Goal: Information Seeking & Learning: Learn about a topic

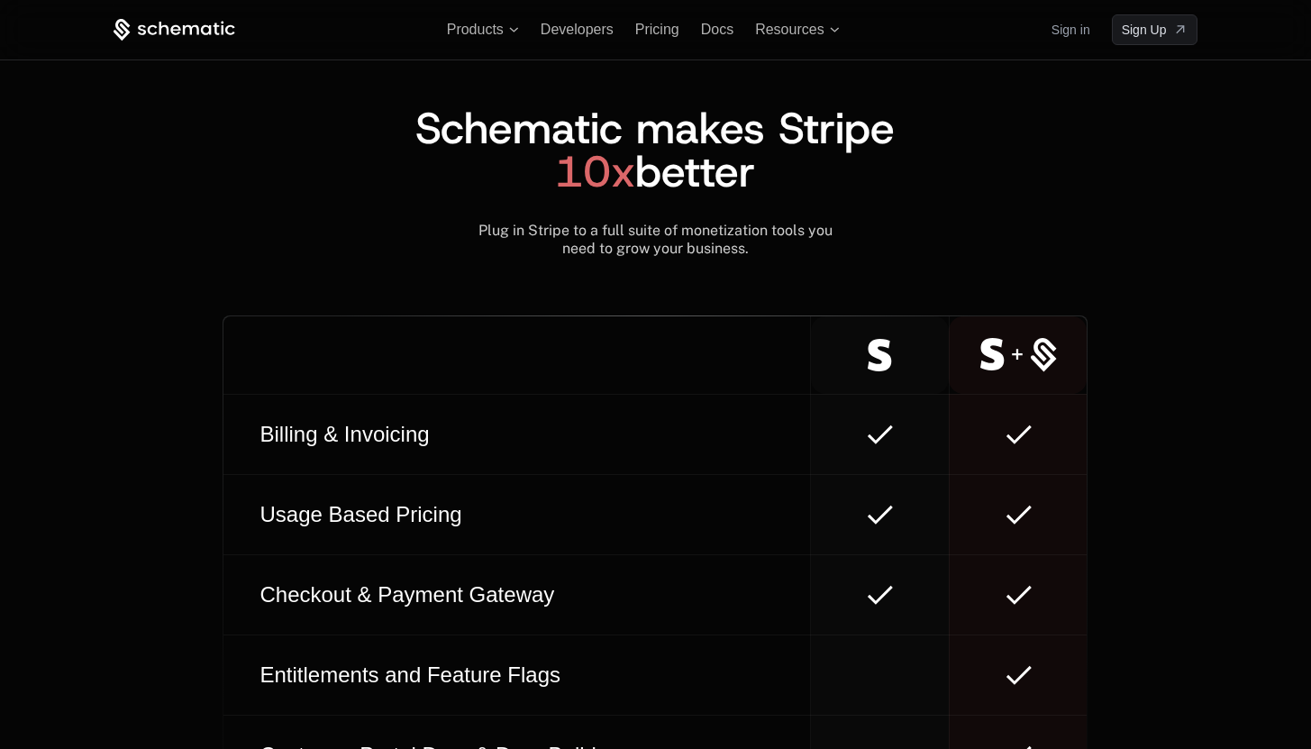
scroll to position [9321, 0]
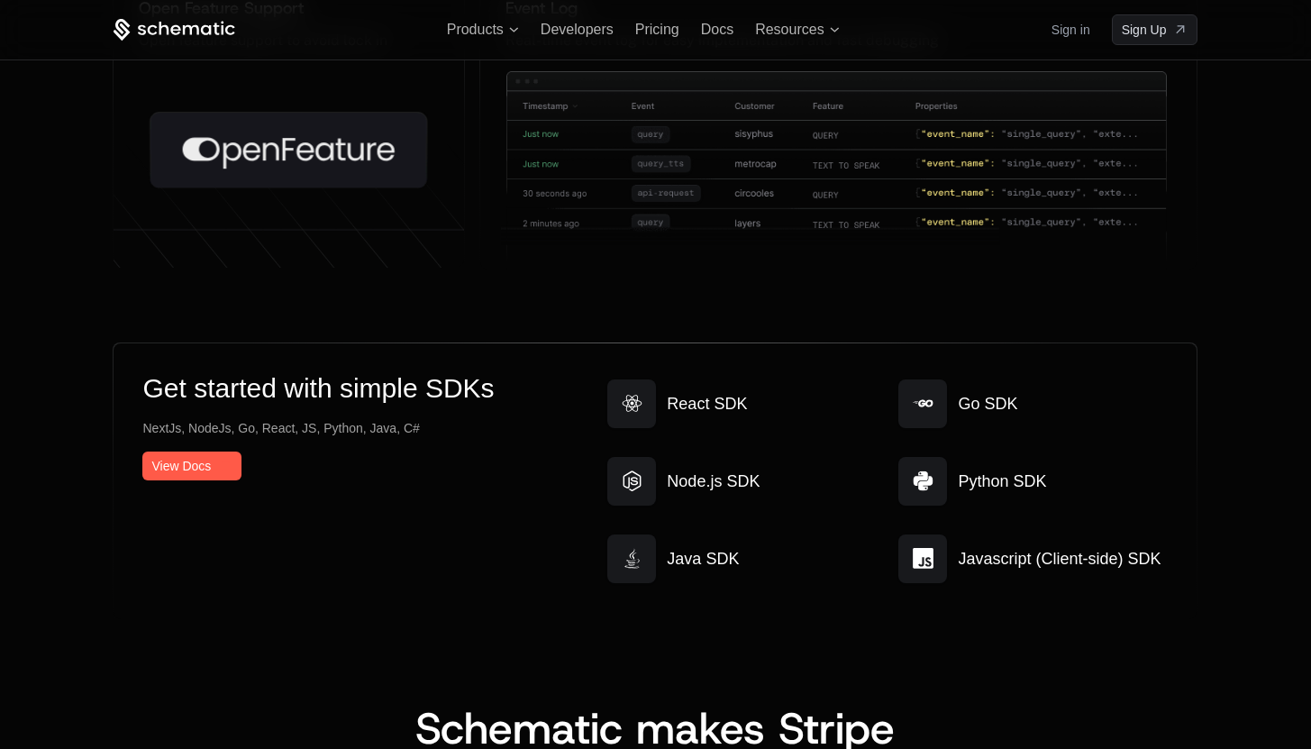
click at [484, 38] on div "Products Developers Pricing Docs Resources Sign in Sign Up" at bounding box center [656, 29] width 1172 height 59
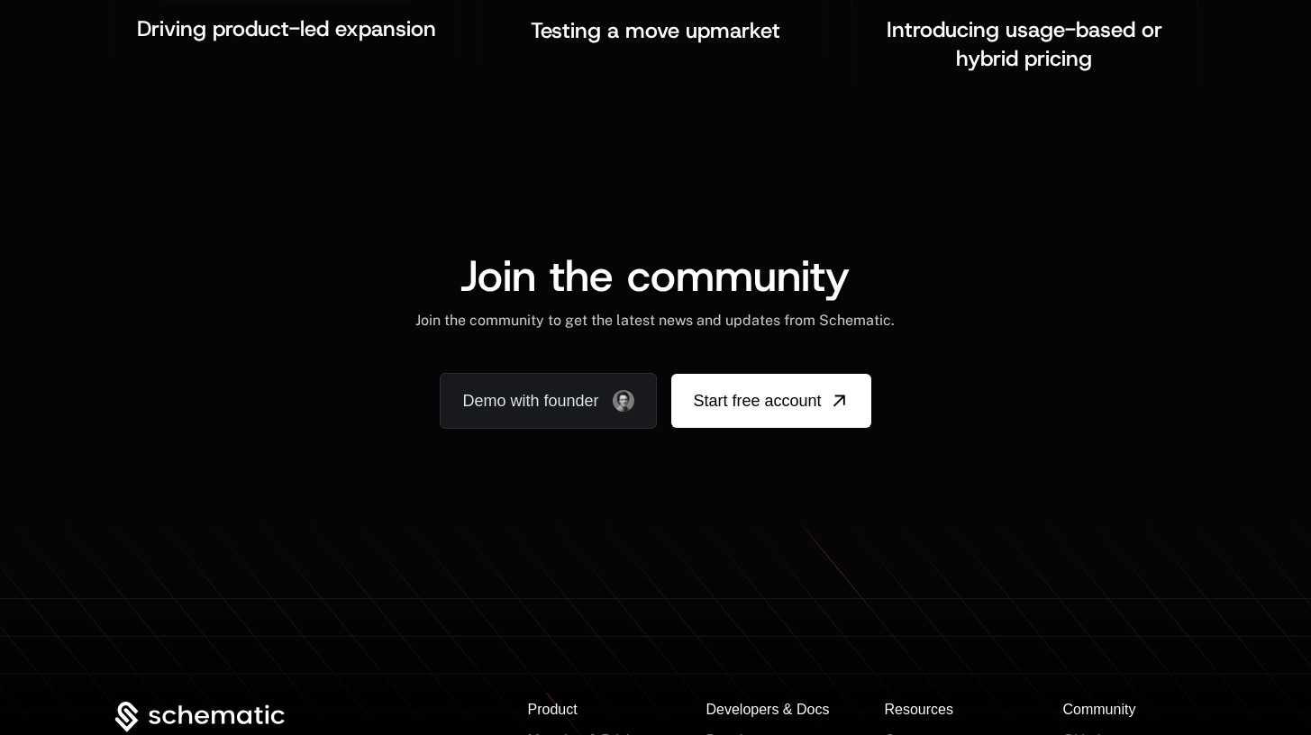
scroll to position [2595, 0]
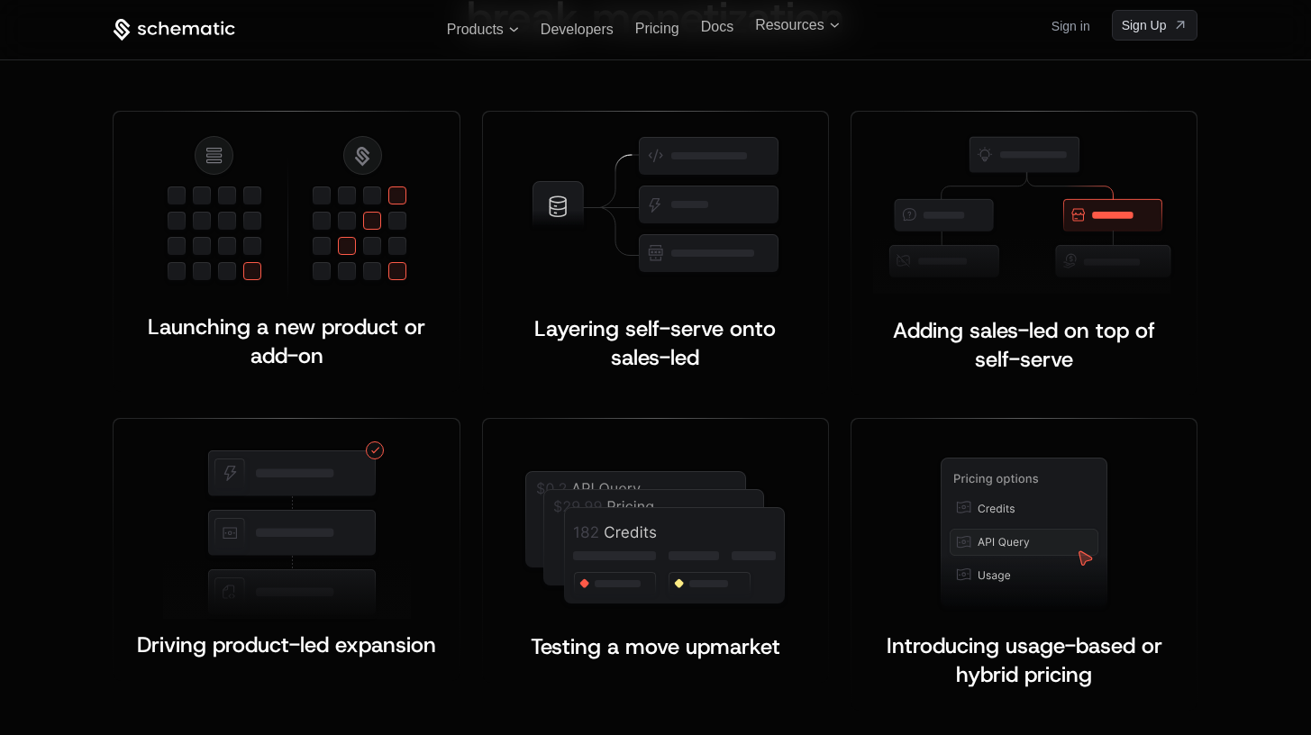
click at [619, 441] on div at bounding box center [656, 525] width 302 height 169
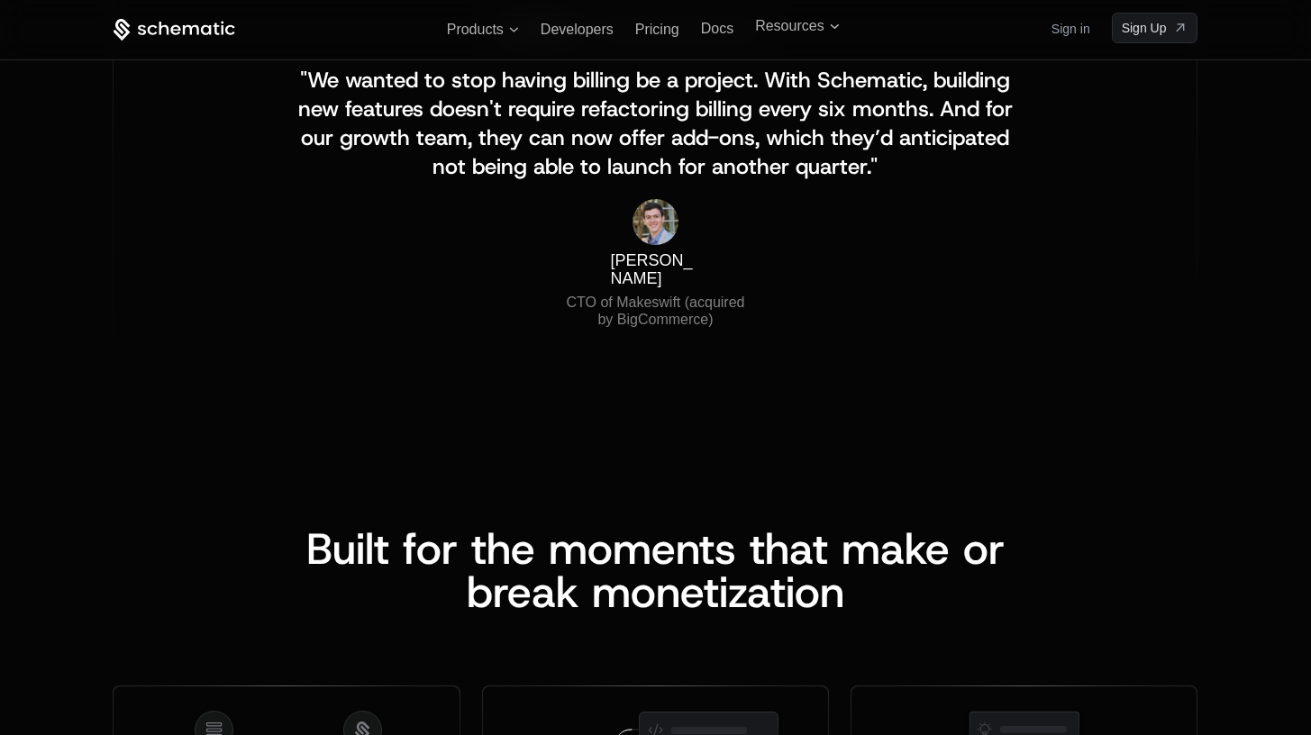
scroll to position [1148, 0]
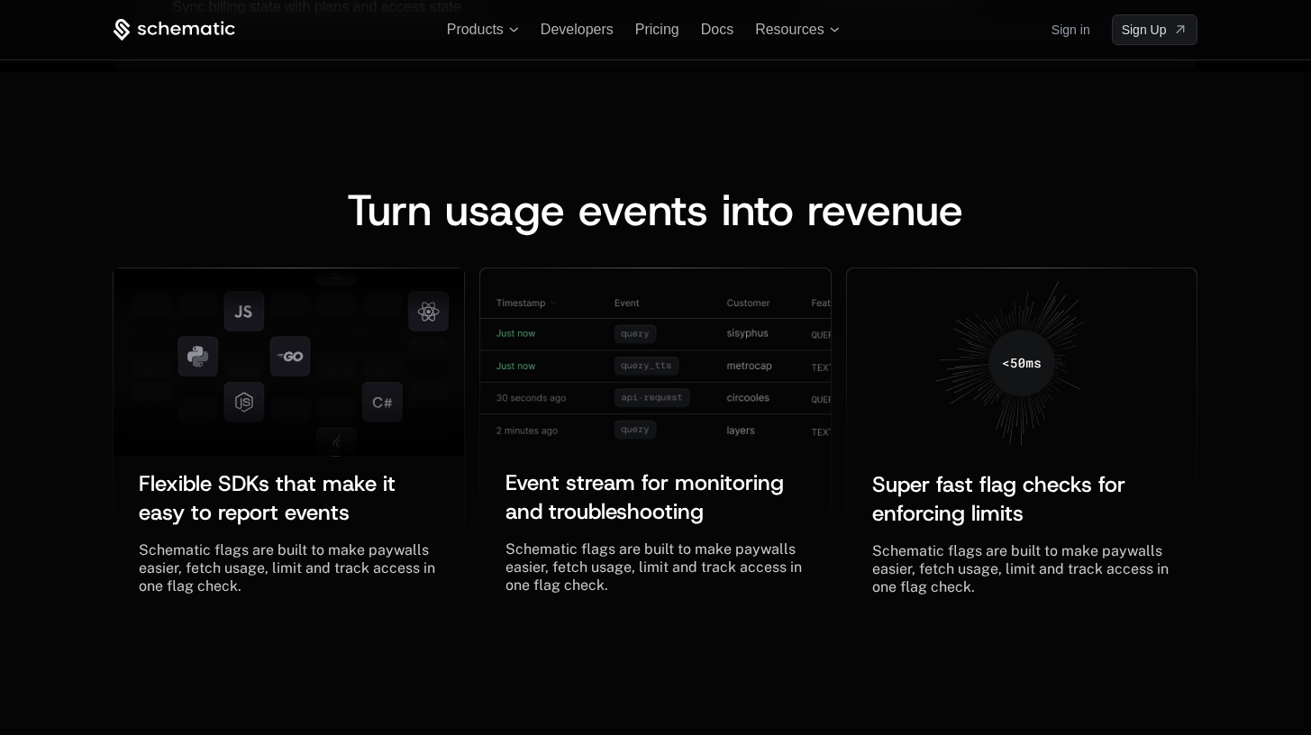
click at [185, 35] on icon at bounding box center [175, 30] width 122 height 23
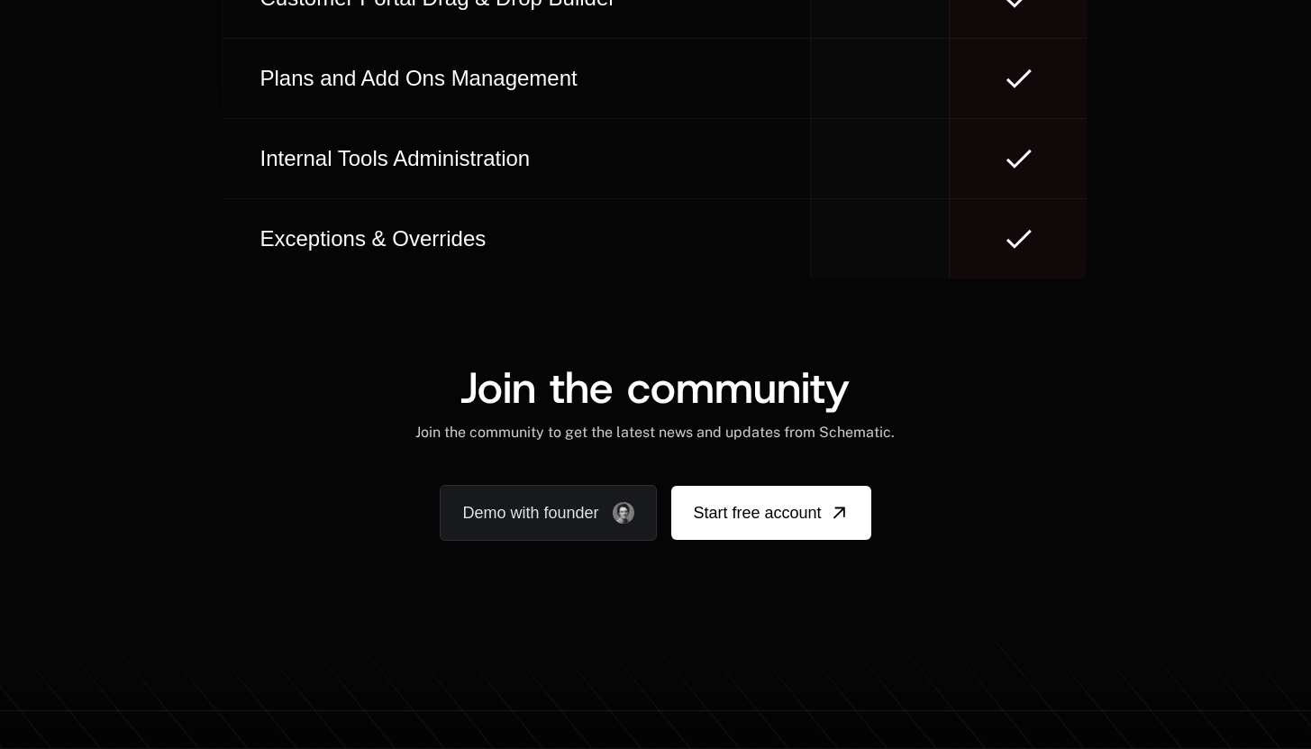
scroll to position [11053, 0]
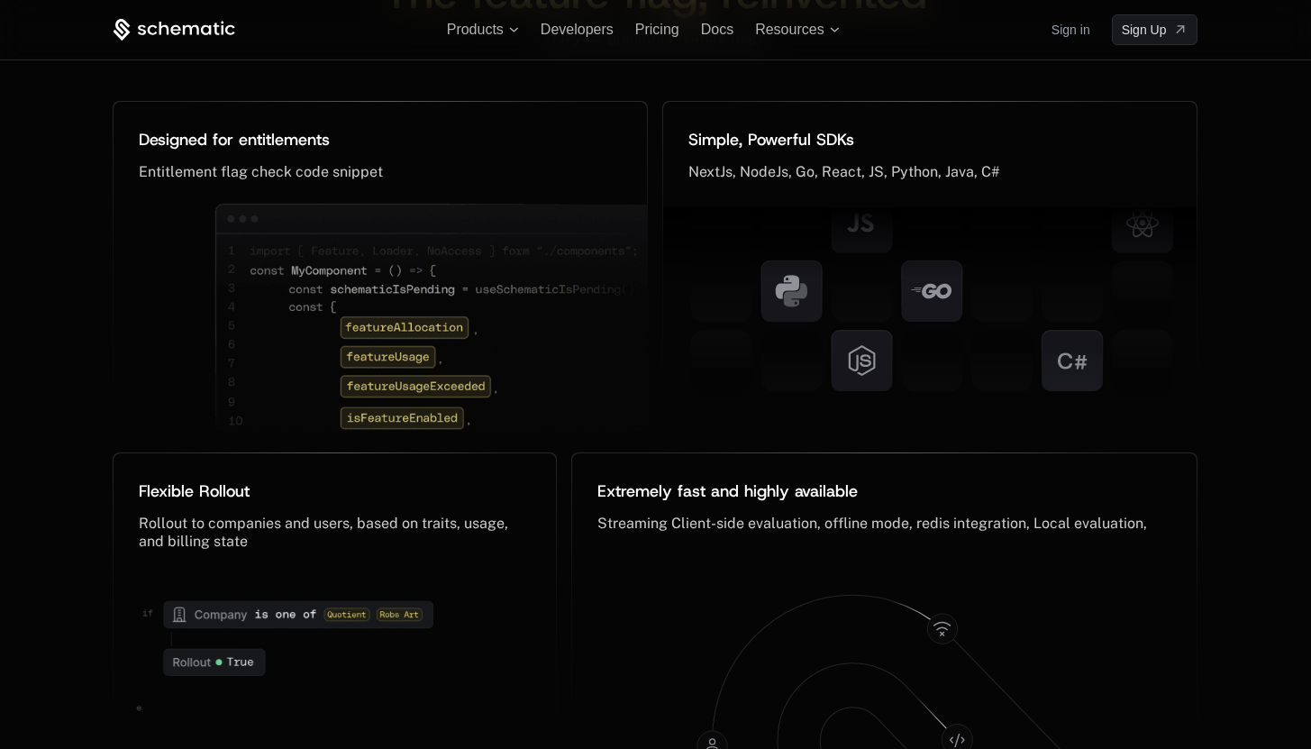
click at [522, 253] on img at bounding box center [435, 332] width 442 height 259
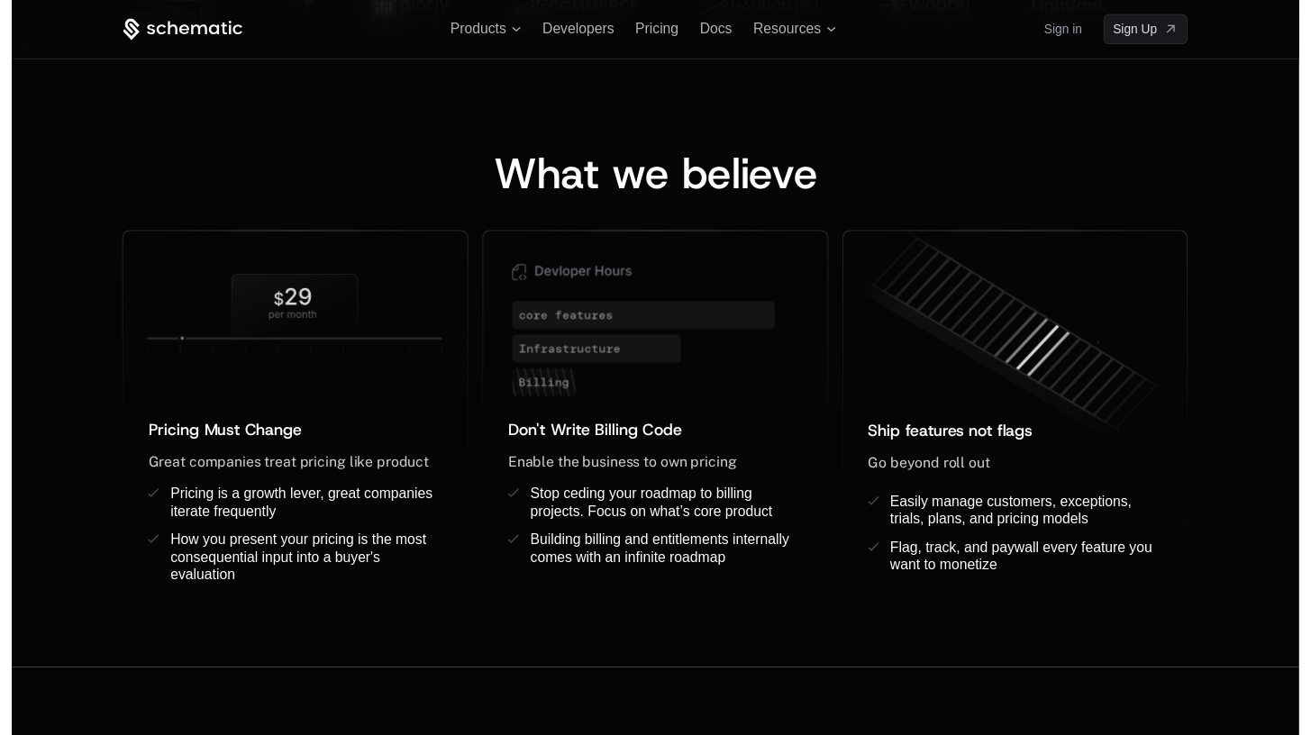
scroll to position [0, 0]
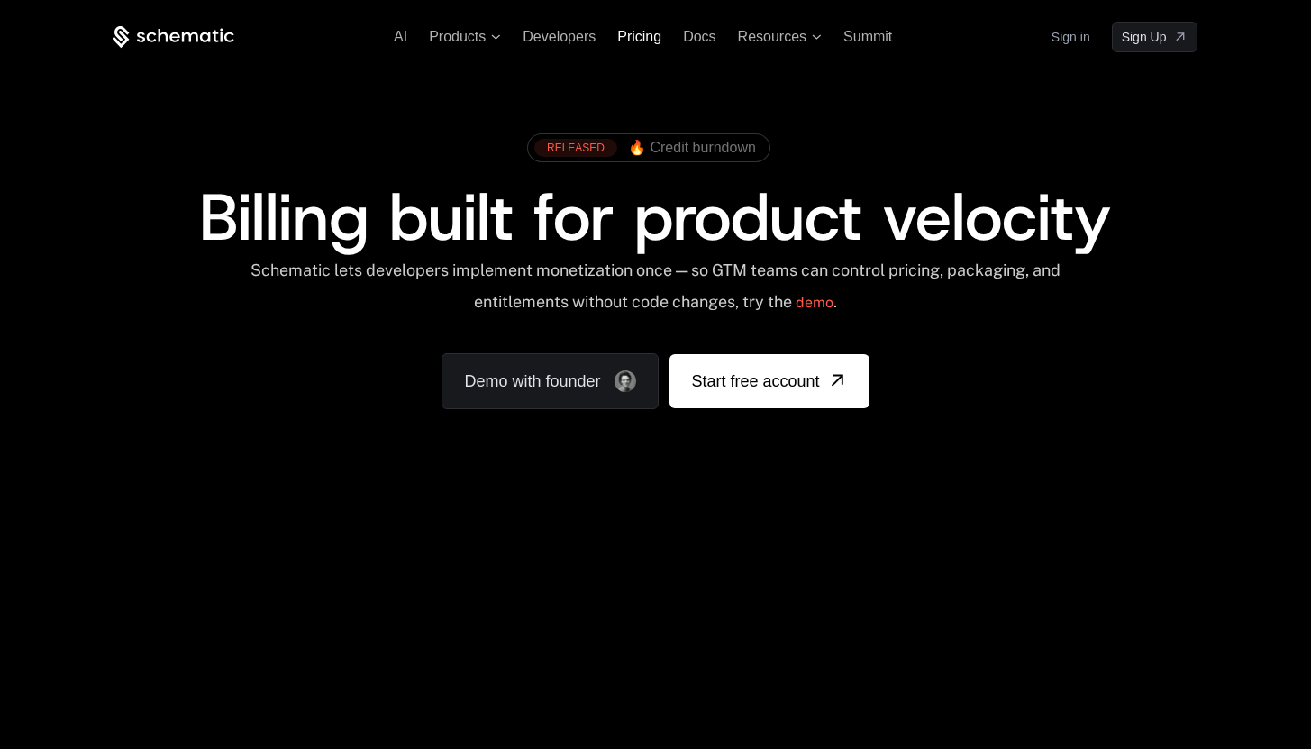
click at [628, 40] on span "Pricing" at bounding box center [639, 36] width 44 height 15
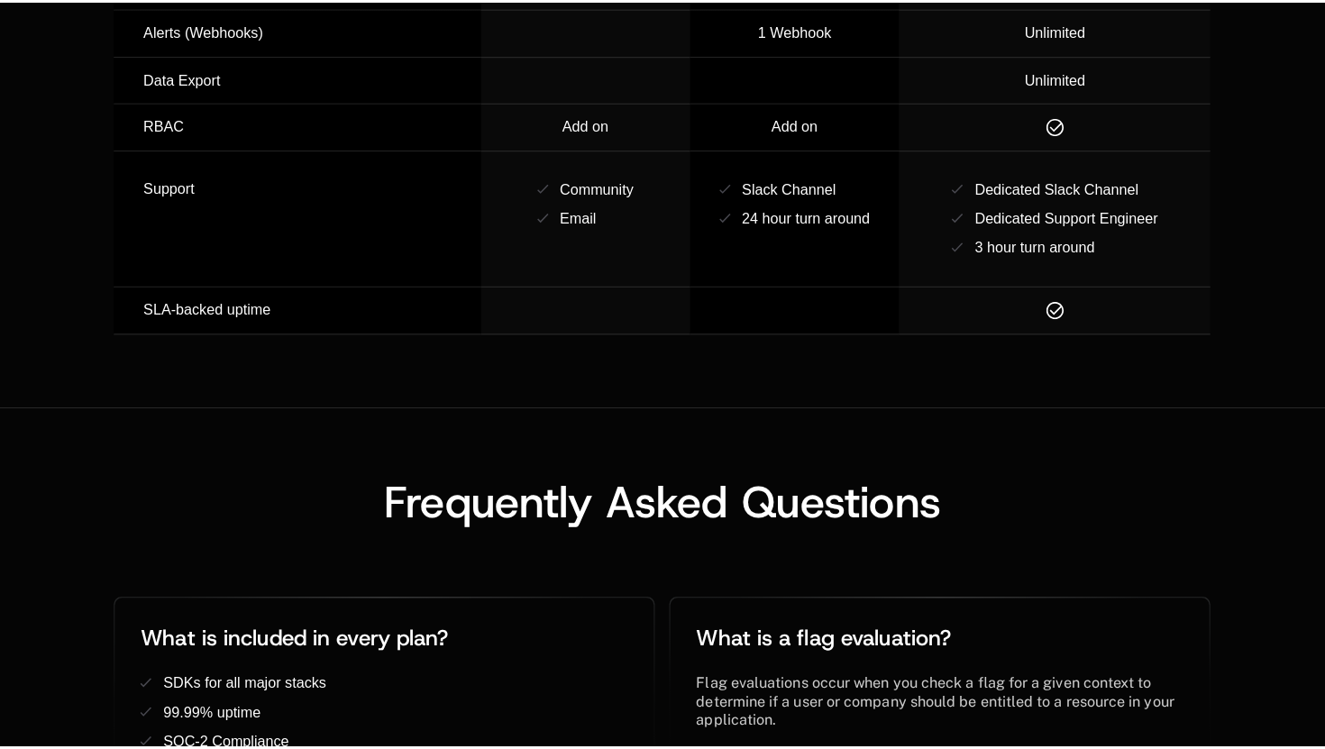
scroll to position [4152, 0]
